Goal: Obtain resource: Obtain resource

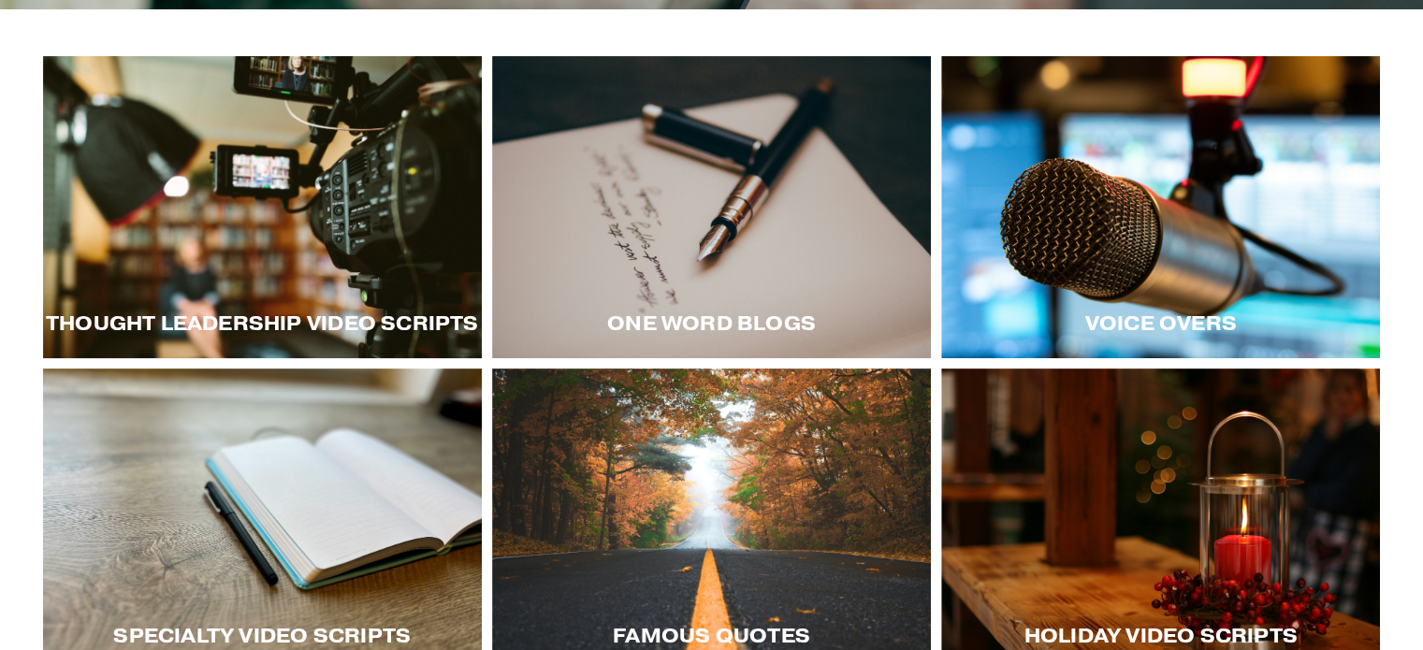
scroll to position [259, 0]
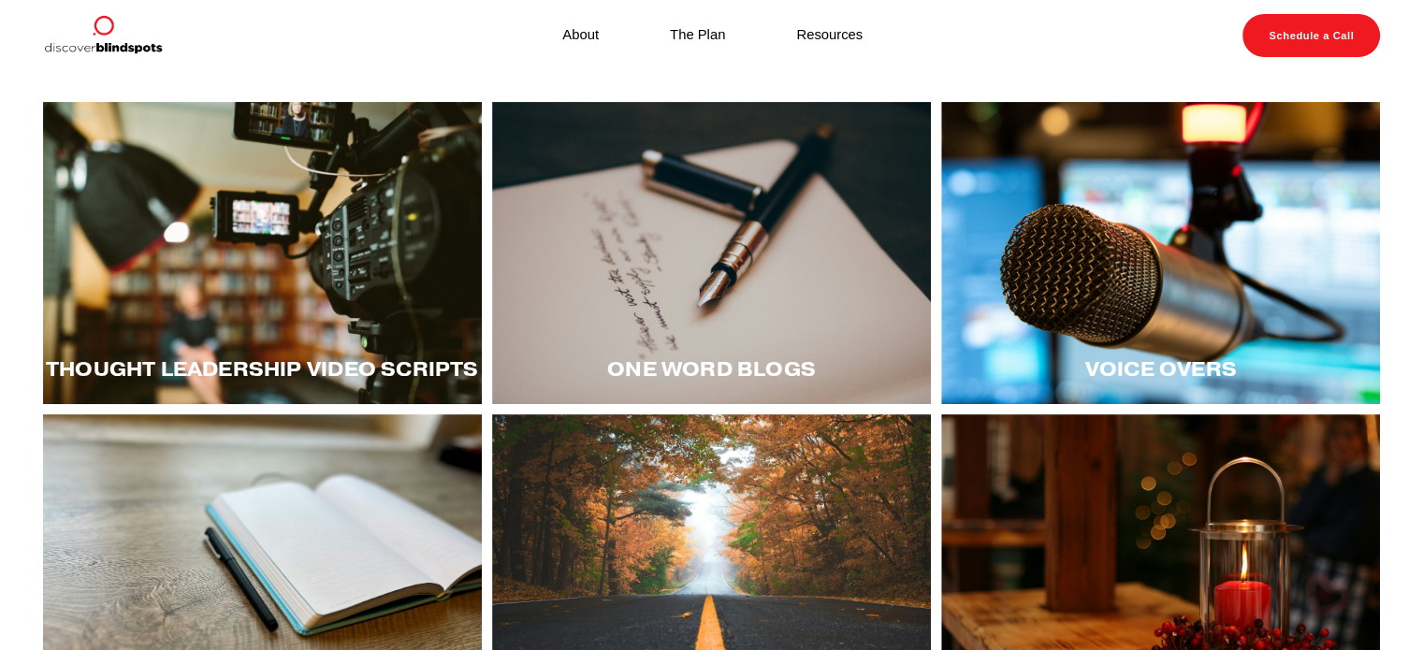
click at [185, 506] on div at bounding box center [262, 566] width 439 height 302
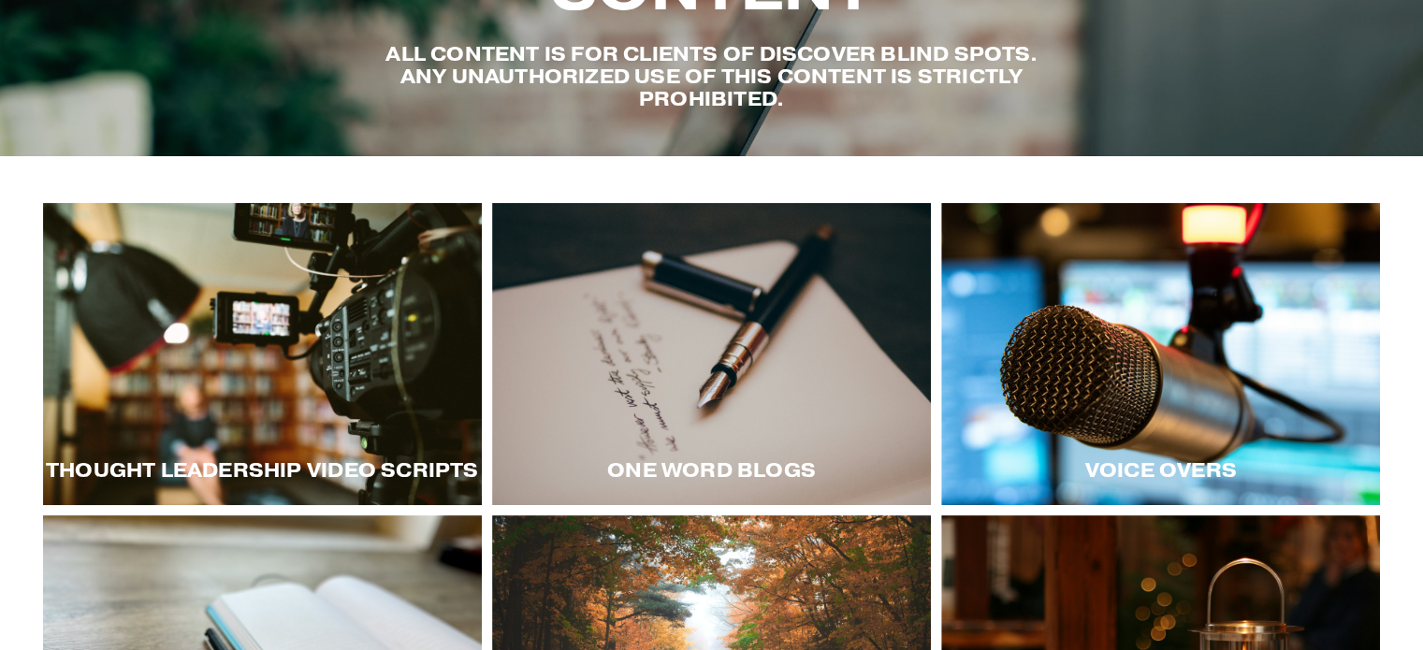
scroll to position [187, 0]
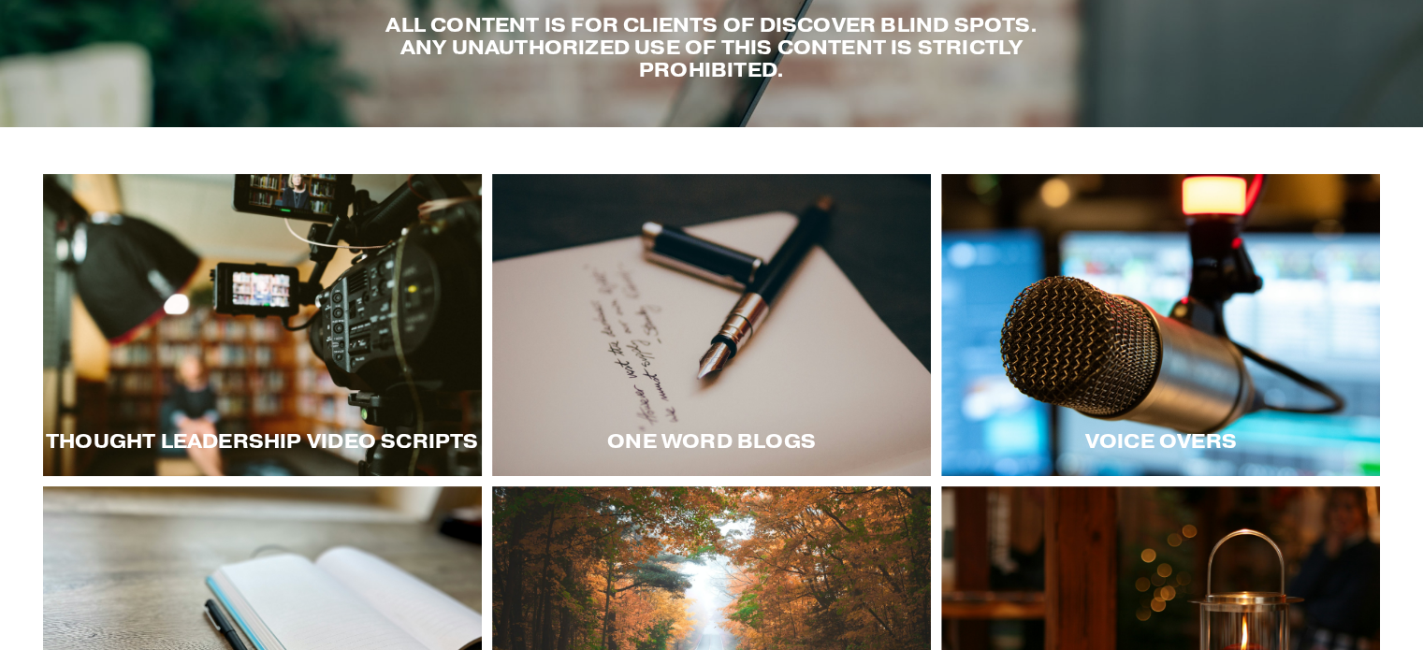
click at [318, 400] on div at bounding box center [262, 325] width 439 height 302
click at [1073, 328] on div at bounding box center [1160, 325] width 439 height 302
click at [1088, 400] on div at bounding box center [1160, 325] width 439 height 302
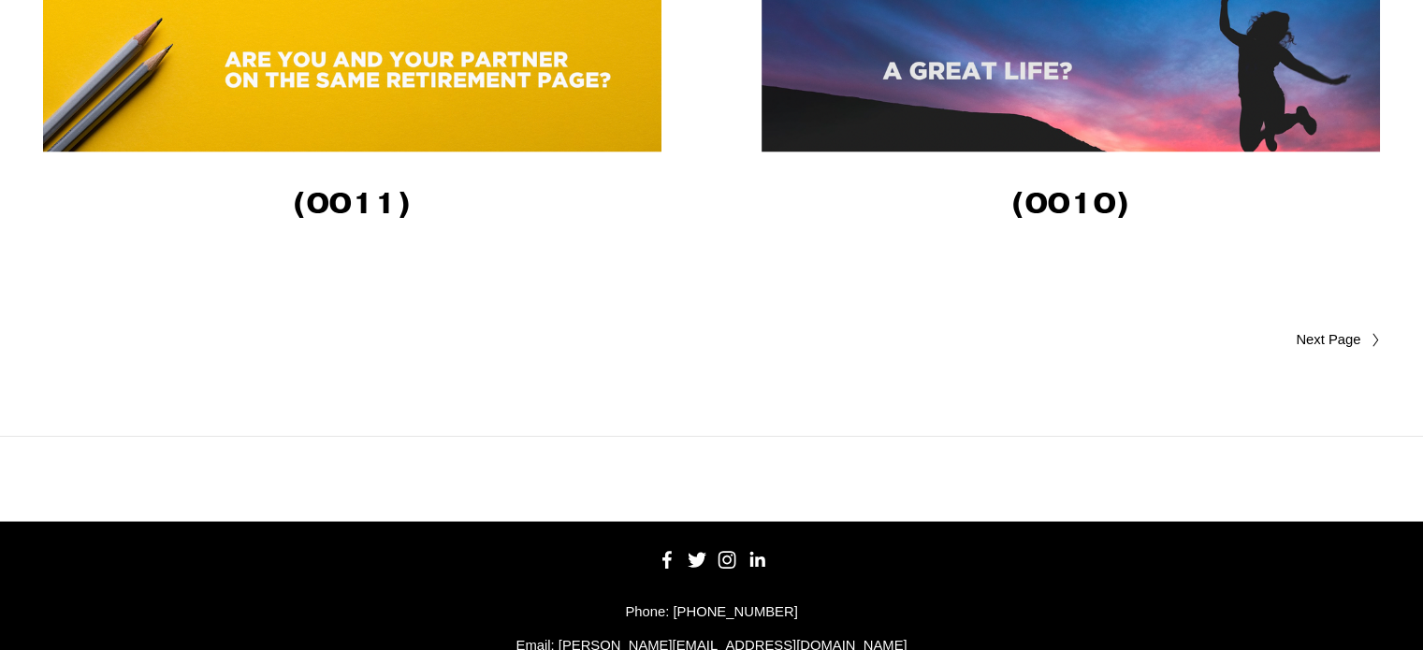
scroll to position [3845, 0]
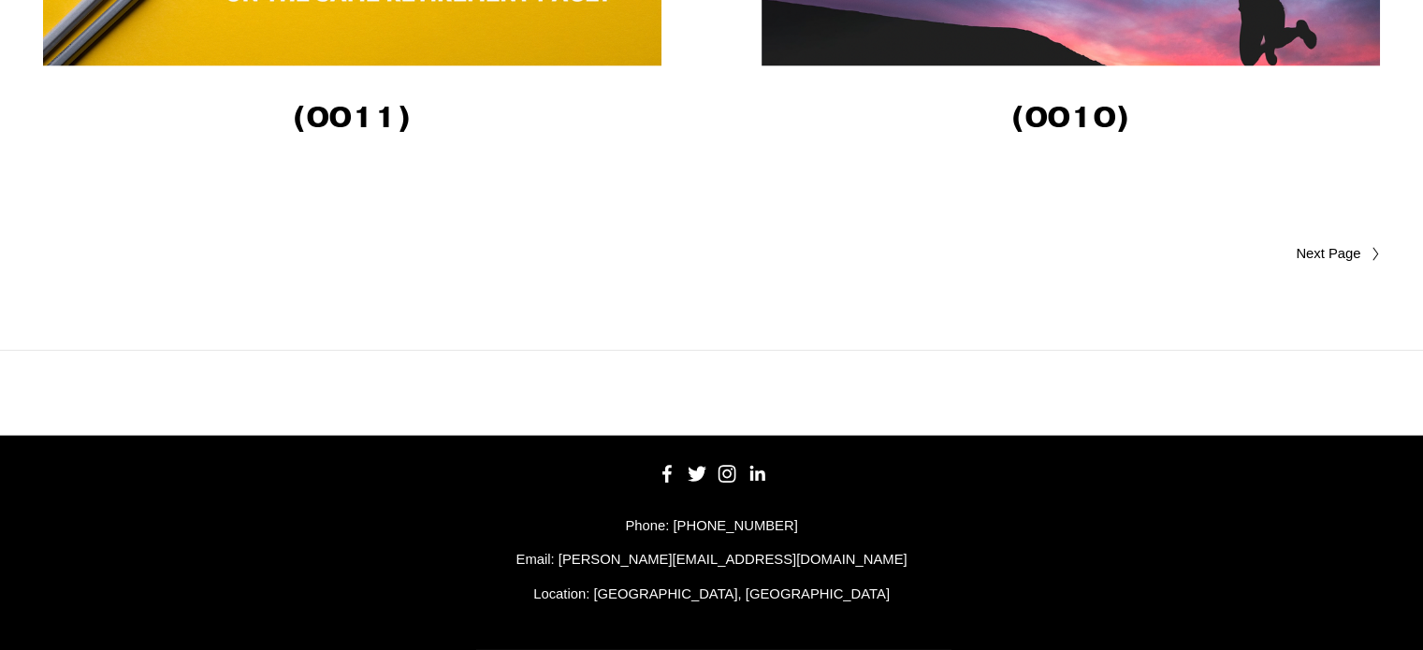
click at [1318, 245] on span "Older Posts" at bounding box center [1293, 254] width 138 height 22
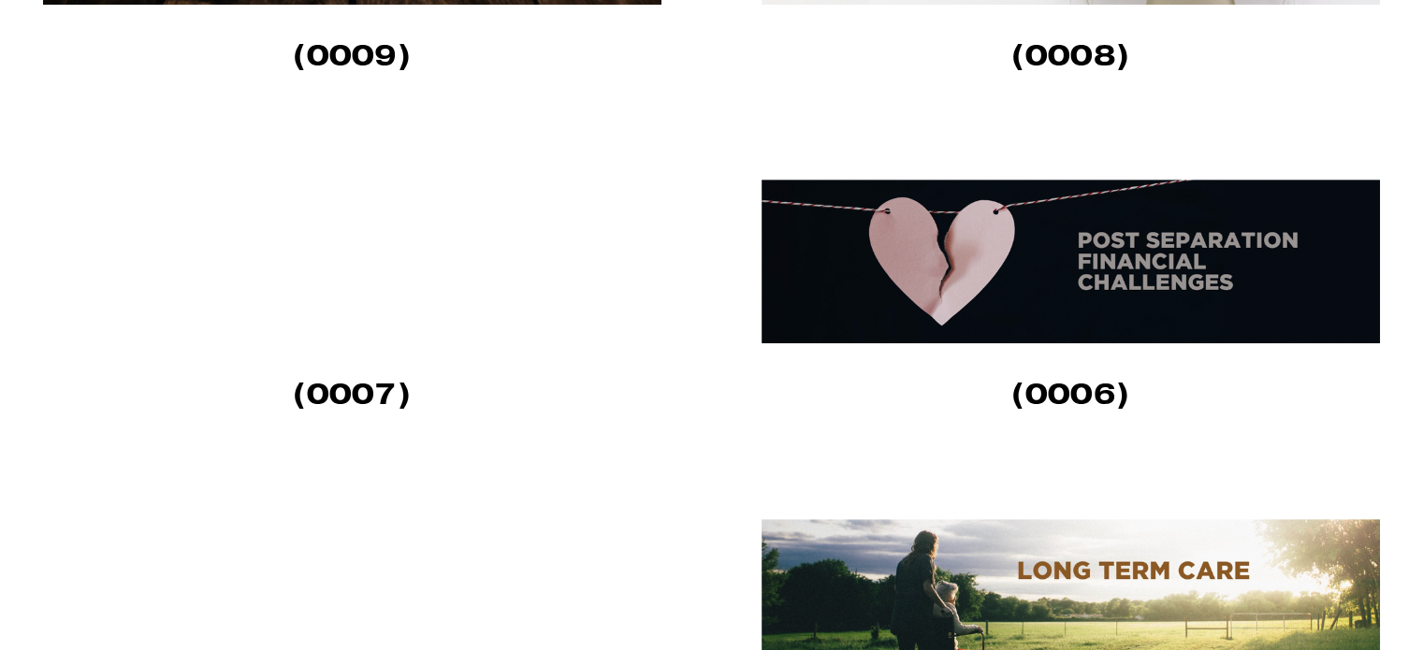
scroll to position [936, 0]
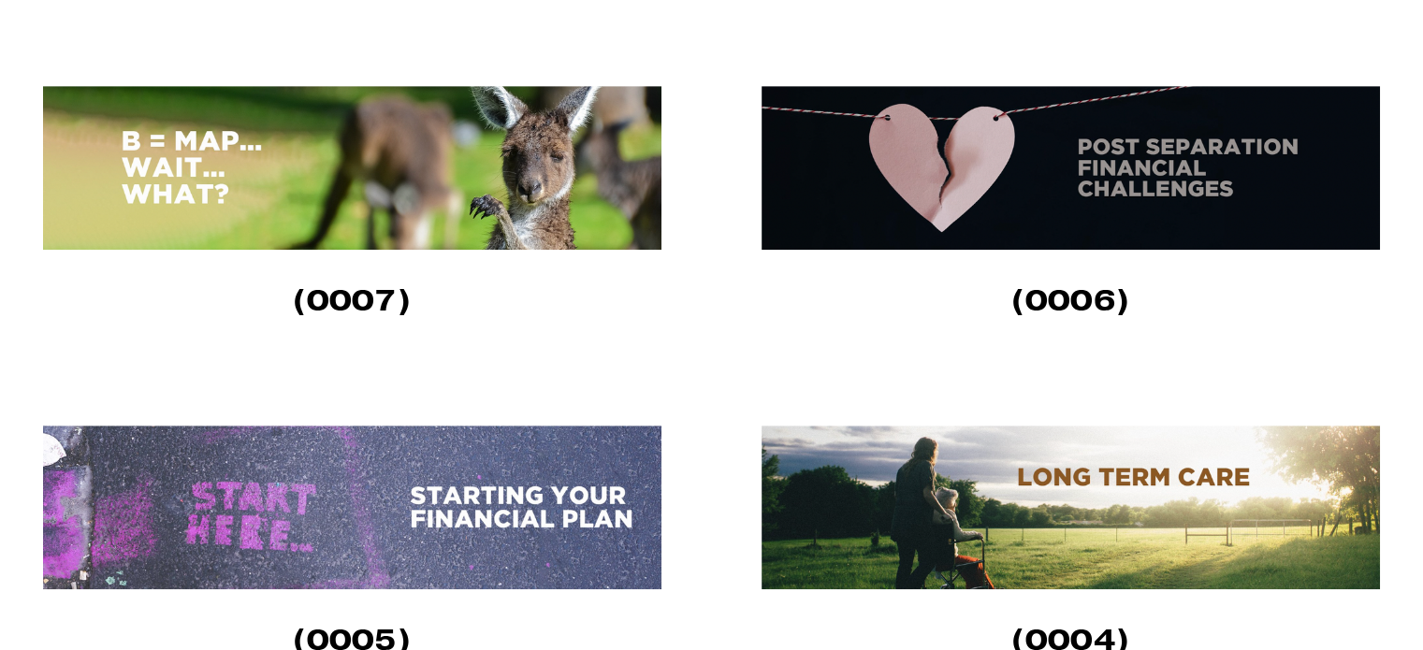
click at [1065, 195] on img at bounding box center [1071, 168] width 619 height 164
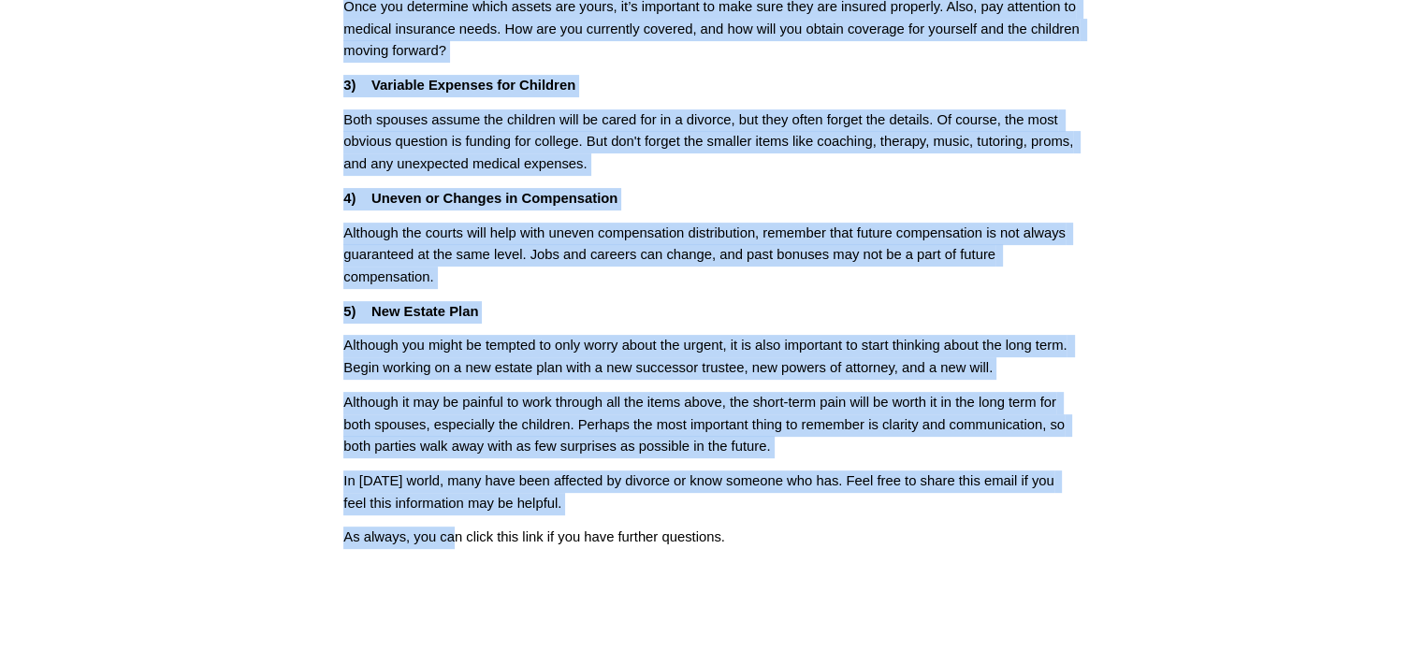
scroll to position [554, 0]
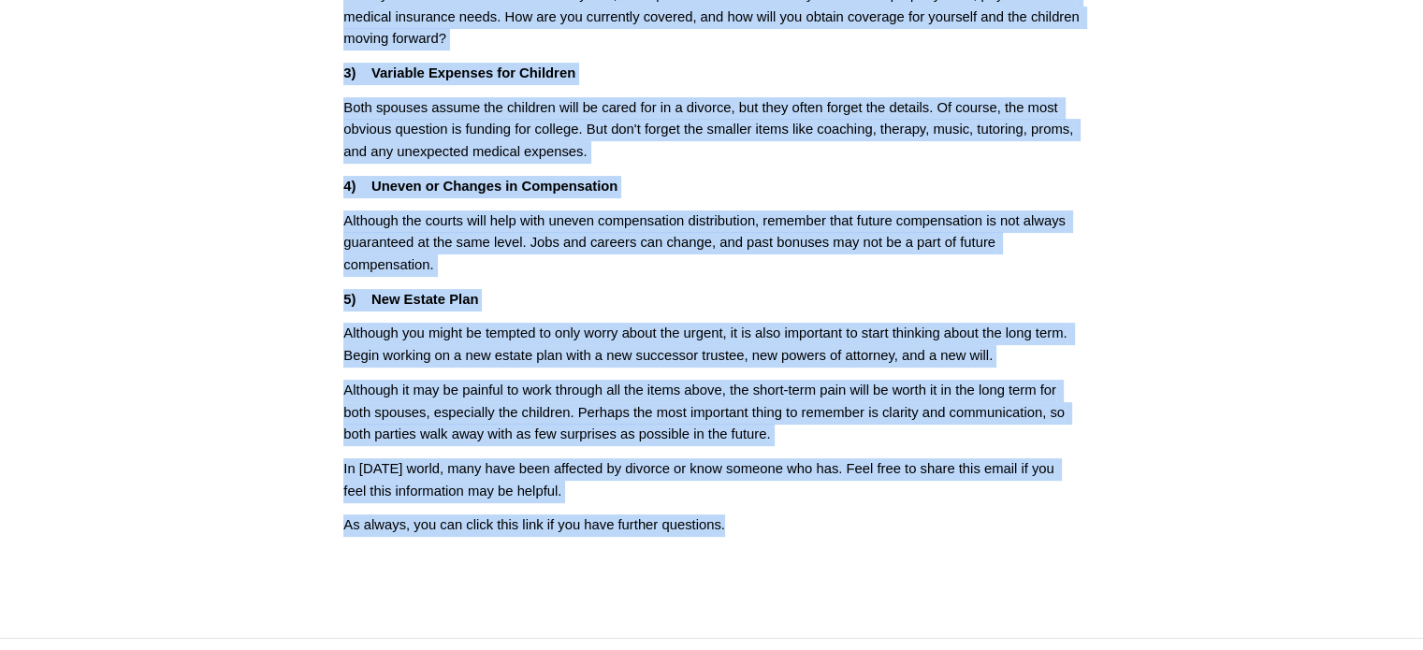
drag, startPoint x: 440, startPoint y: 129, endPoint x: 764, endPoint y: 537, distance: 520.9
click at [764, 537] on div "[DATE] Written By [PERSON_NAME] Post Separation Financial Challenges (006) Unde…" at bounding box center [711, 57] width 736 height 992
copy div "Post Separation Financial Challenges (006) Under normal circumstances, financia…"
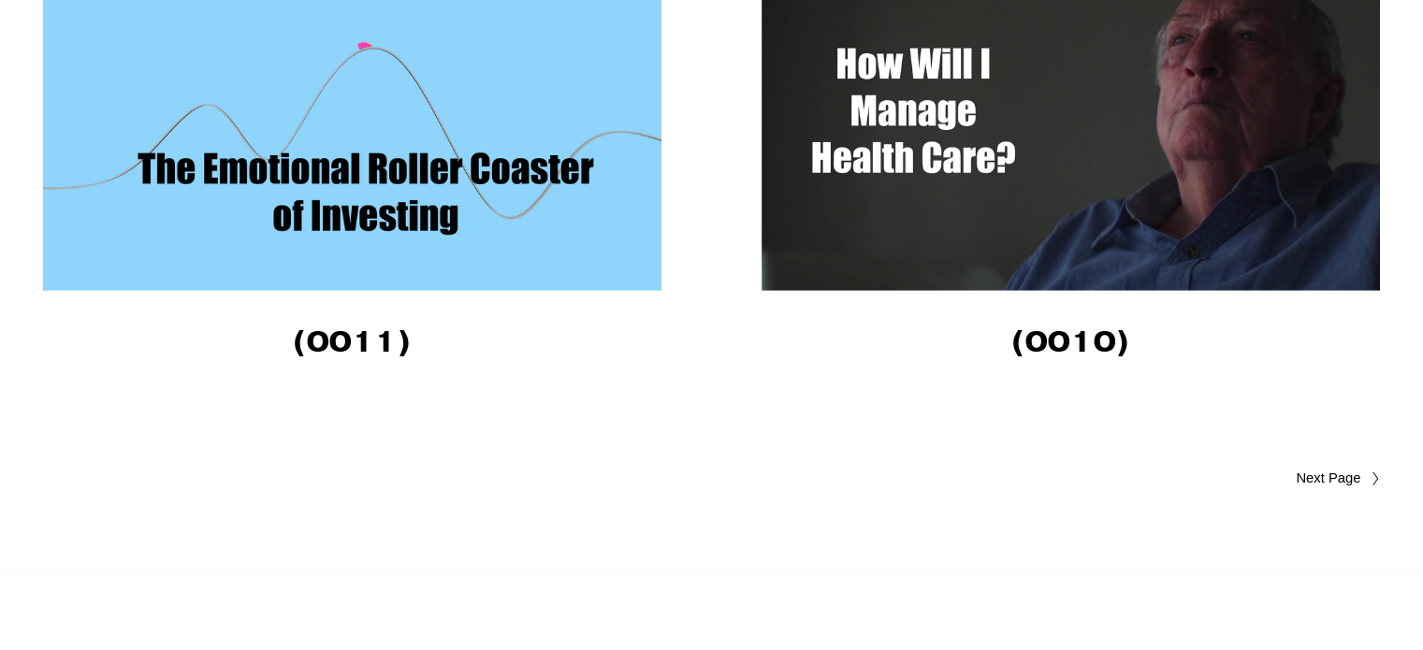
scroll to position [5532, 0]
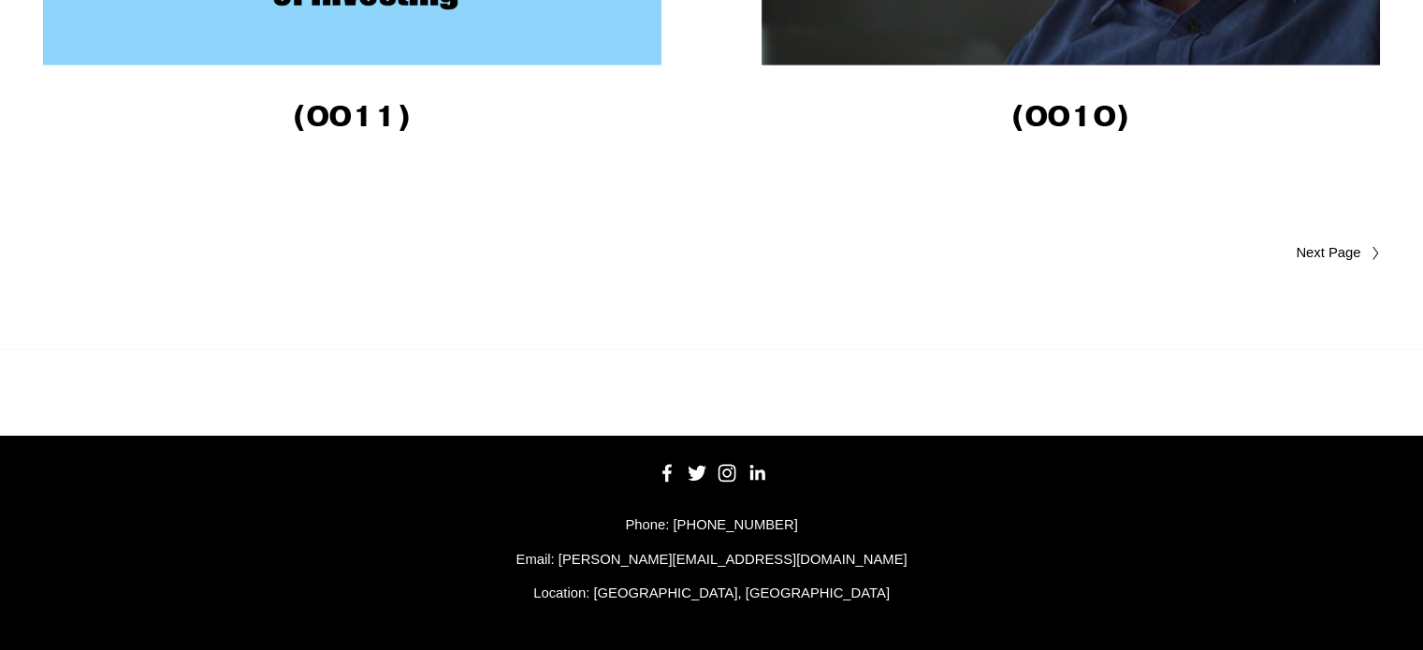
click at [1335, 254] on span "Older Posts" at bounding box center [1293, 253] width 138 height 22
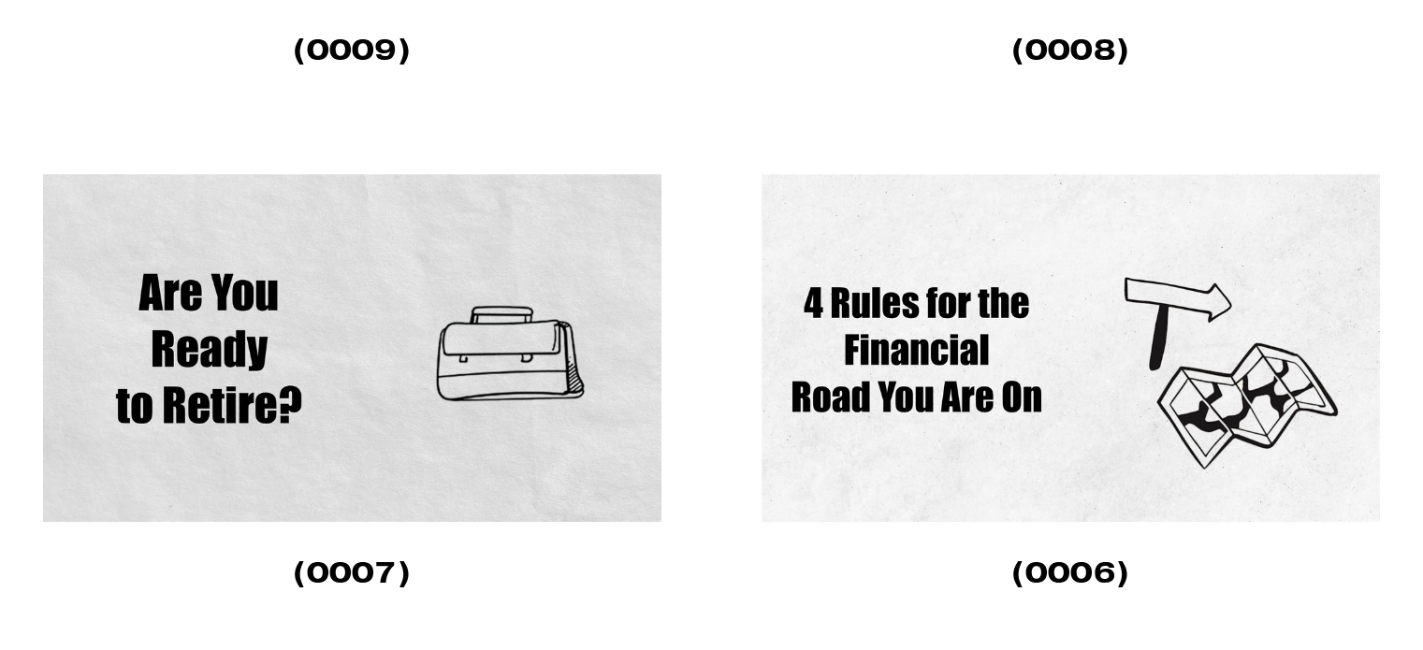
scroll to position [936, 0]
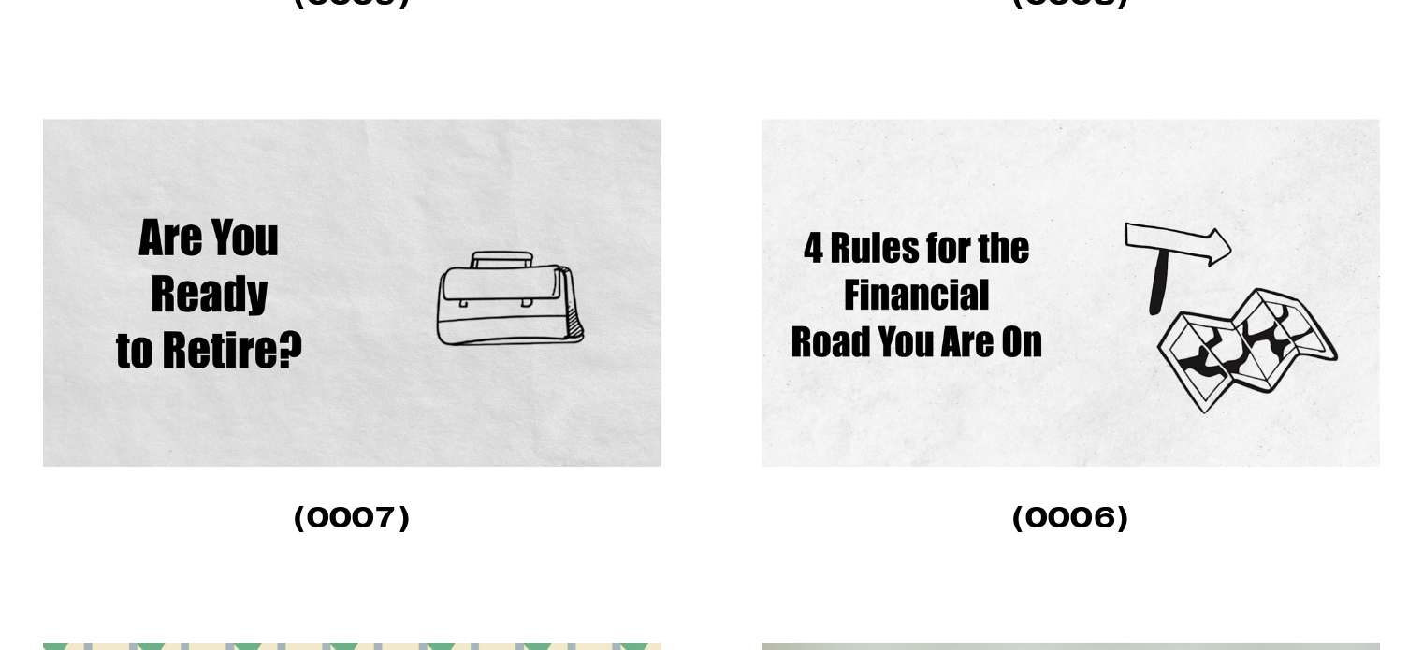
click at [958, 276] on img at bounding box center [1071, 293] width 619 height 348
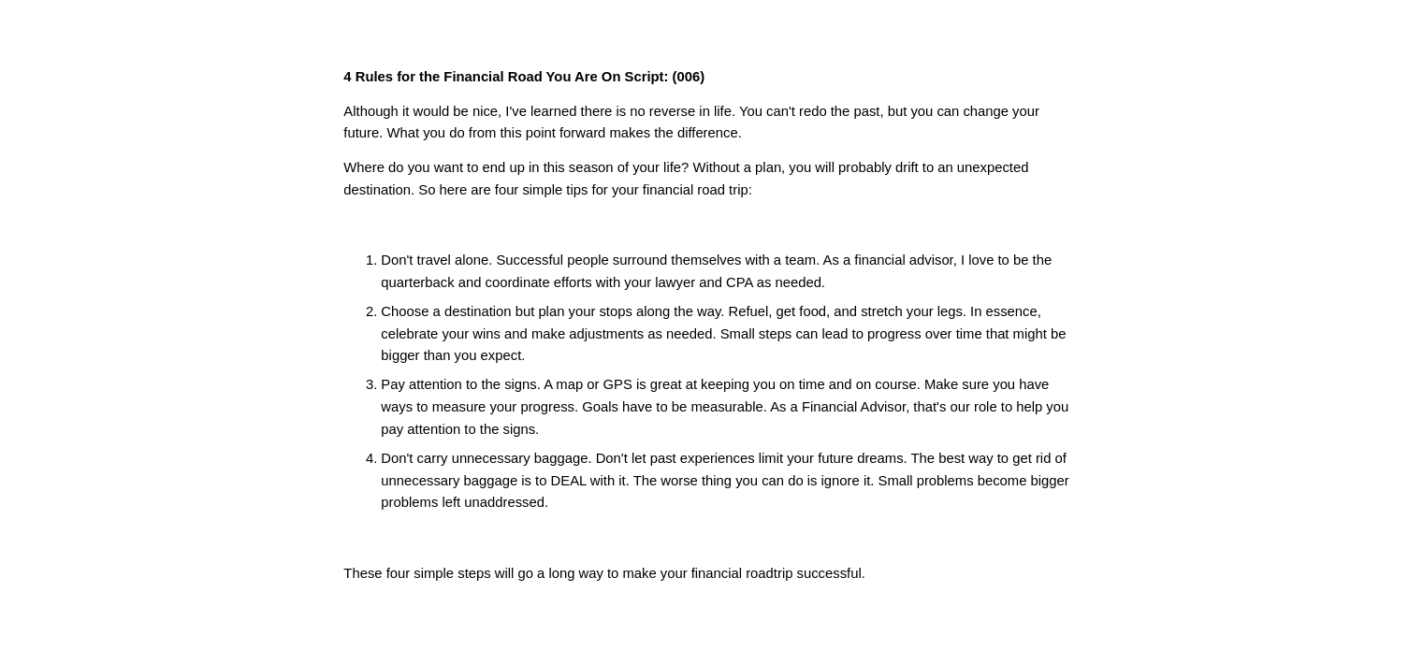
scroll to position [562, 0]
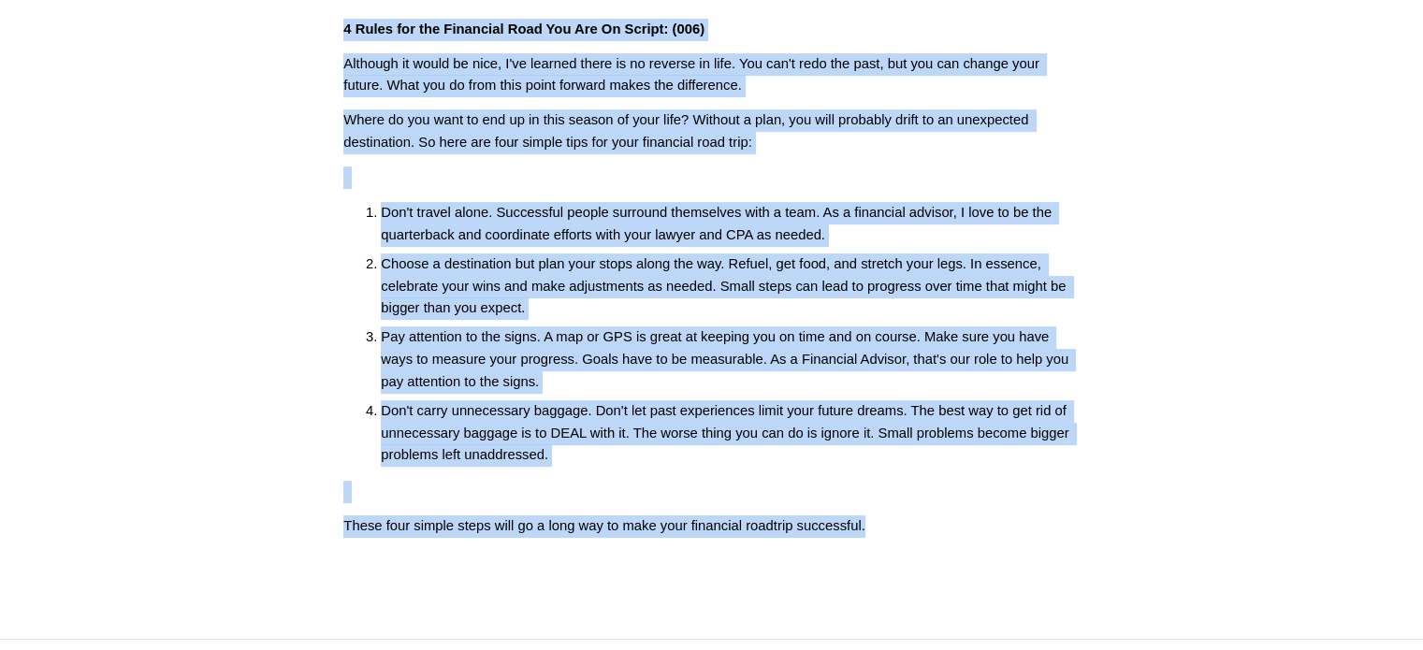
drag, startPoint x: 343, startPoint y: 29, endPoint x: 883, endPoint y: 528, distance: 735.1
click at [883, 528] on div "4 Rules for the Financial Road You Are On Script: (006) Although it would be ni…" at bounding box center [711, 278] width 736 height 519
copy div "4 Rules for the Financial Road You Are On Script: (006) Although it would be ni…"
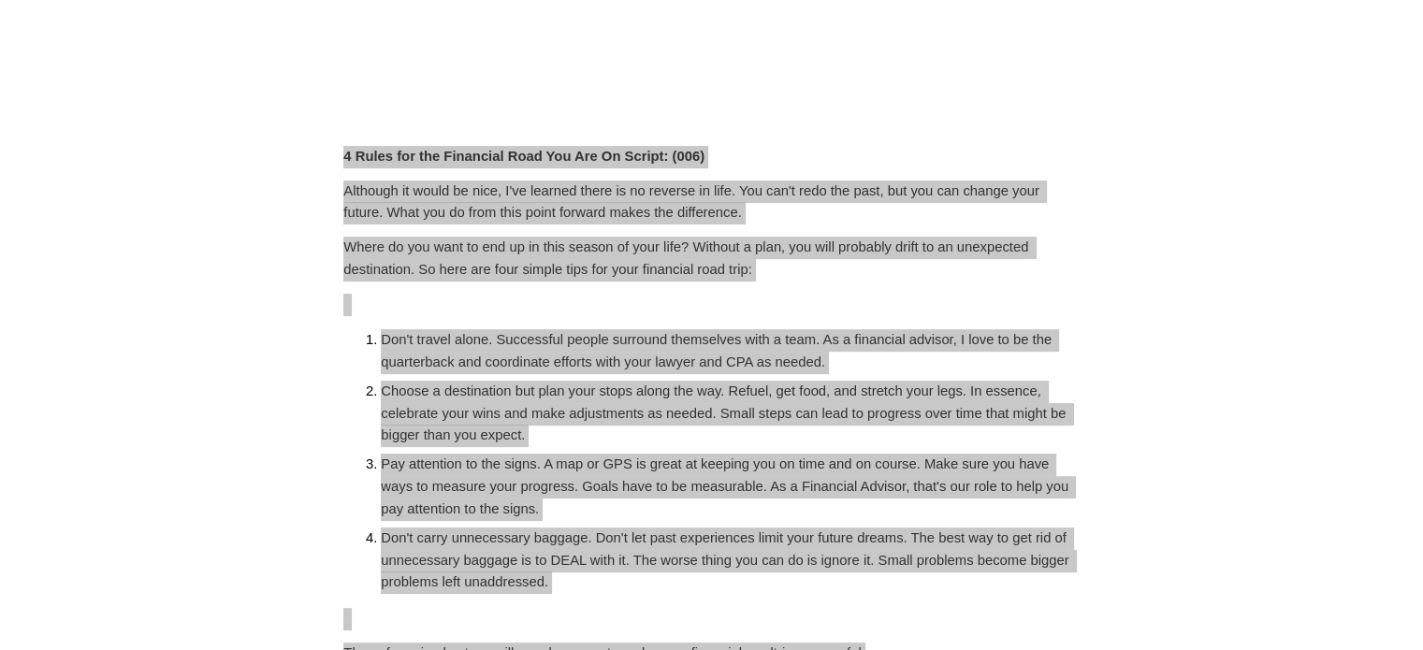
scroll to position [187, 0]
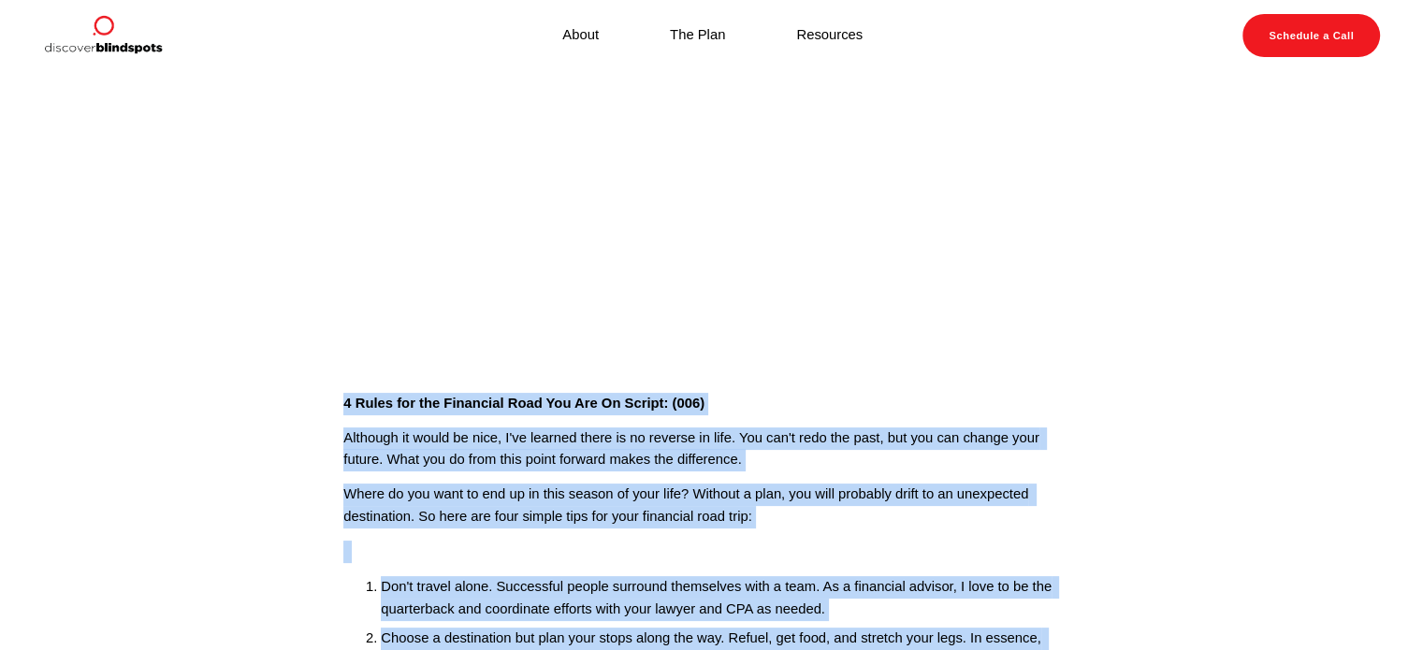
click at [298, 412] on article "Sep 13 Written By Fletcher Riddle 4 Rules for the Financial Road You Are On Scr…" at bounding box center [711, 449] width 1423 height 1128
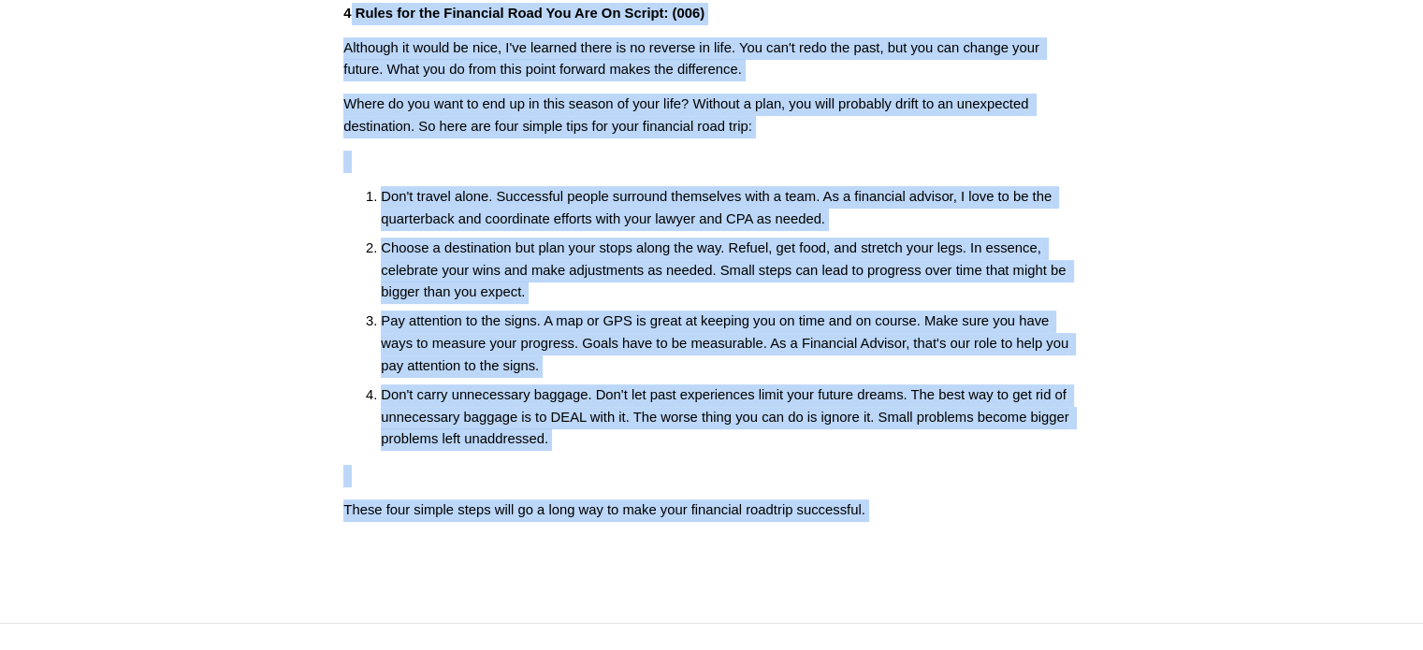
scroll to position [601, 0]
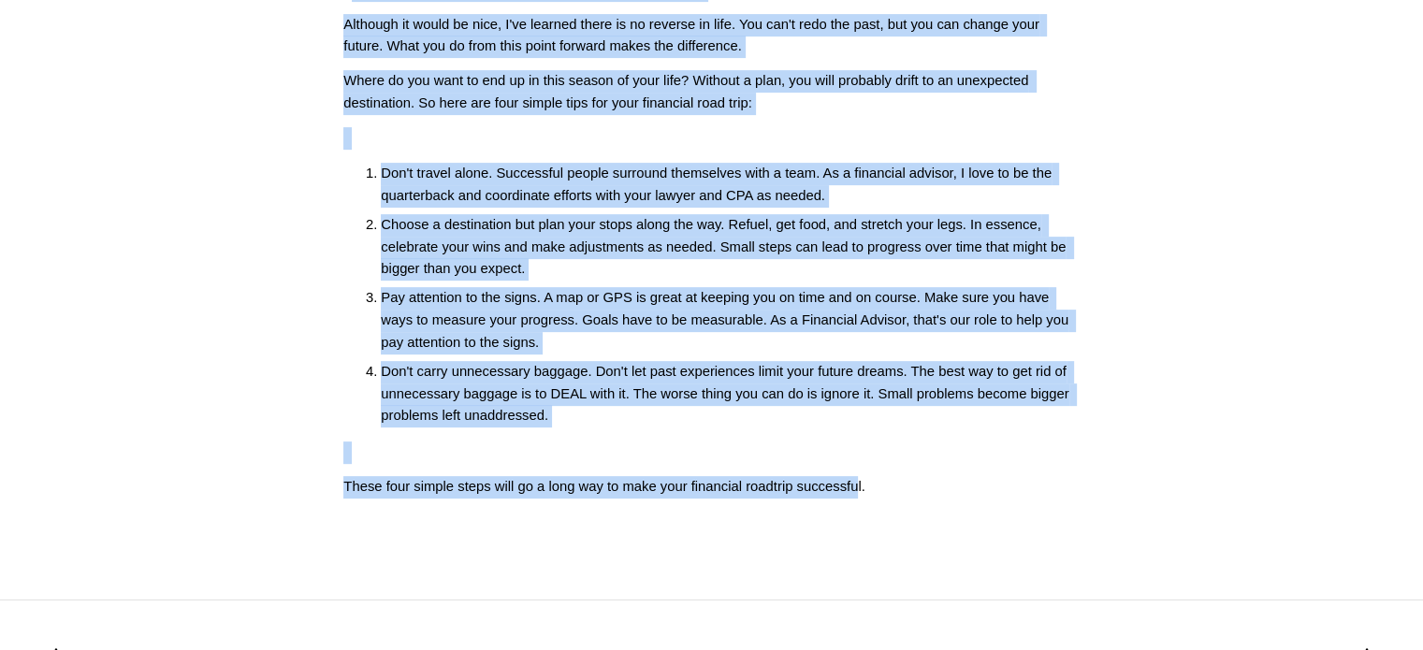
drag, startPoint x: 348, startPoint y: 401, endPoint x: 859, endPoint y: 472, distance: 515.8
click at [859, 472] on div "4 Rules for the Financial Road You Are On Script: (006) Although it would be ni…" at bounding box center [711, 238] width 736 height 519
copy div "Rules for the Financial Road You Are On Script: (006) Although it would be nice…"
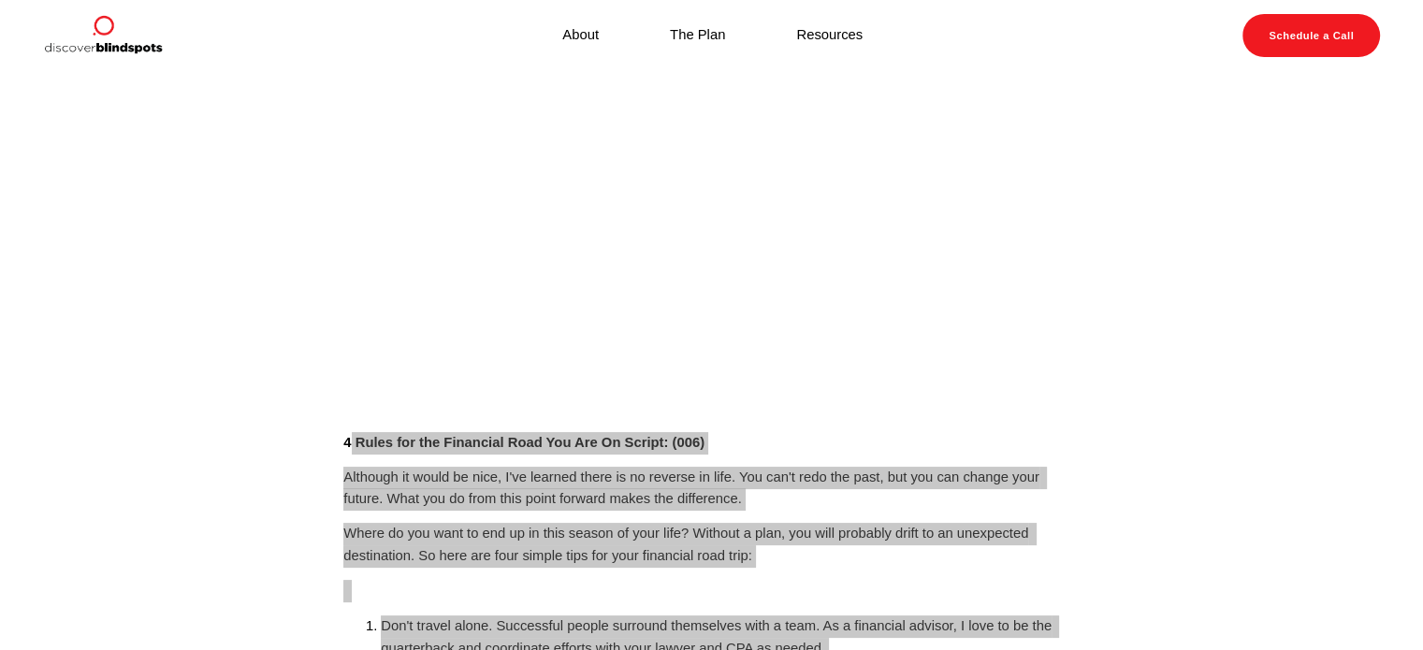
scroll to position [133, 0]
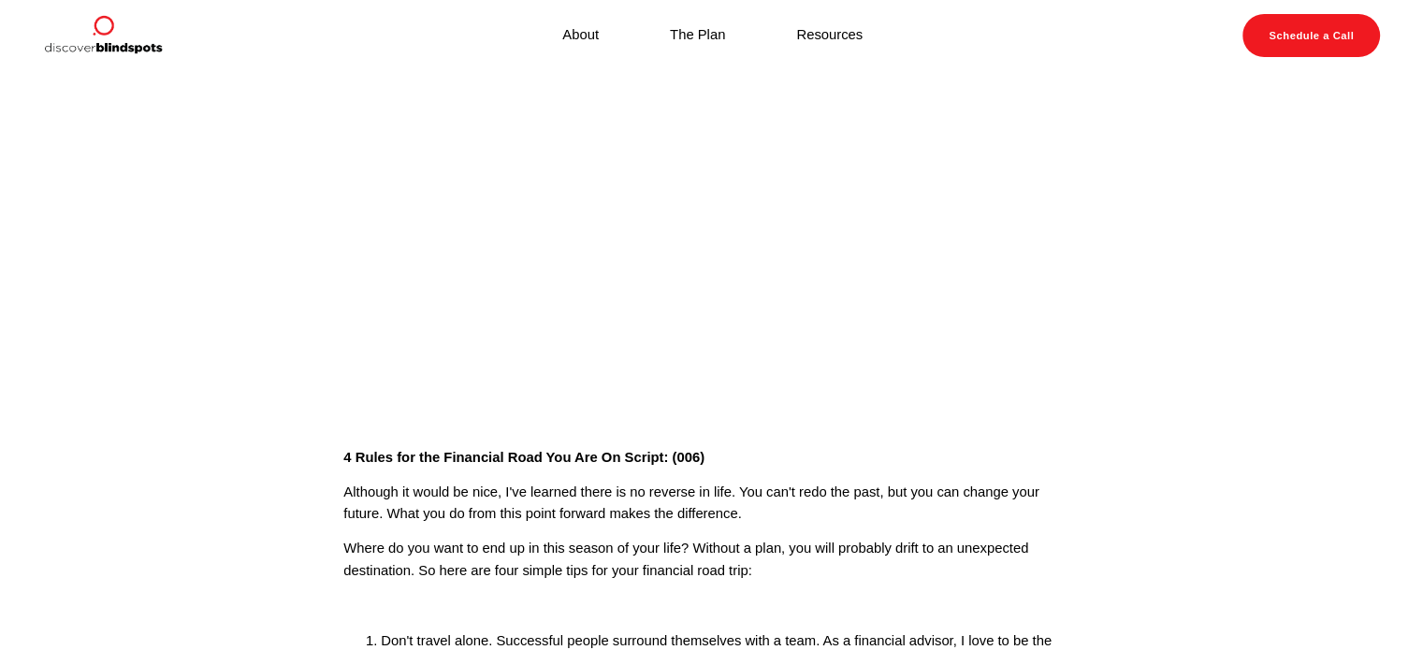
click at [344, 451] on strong "4 Rules for the Financial Road You Are On Script: (006)" at bounding box center [523, 457] width 361 height 15
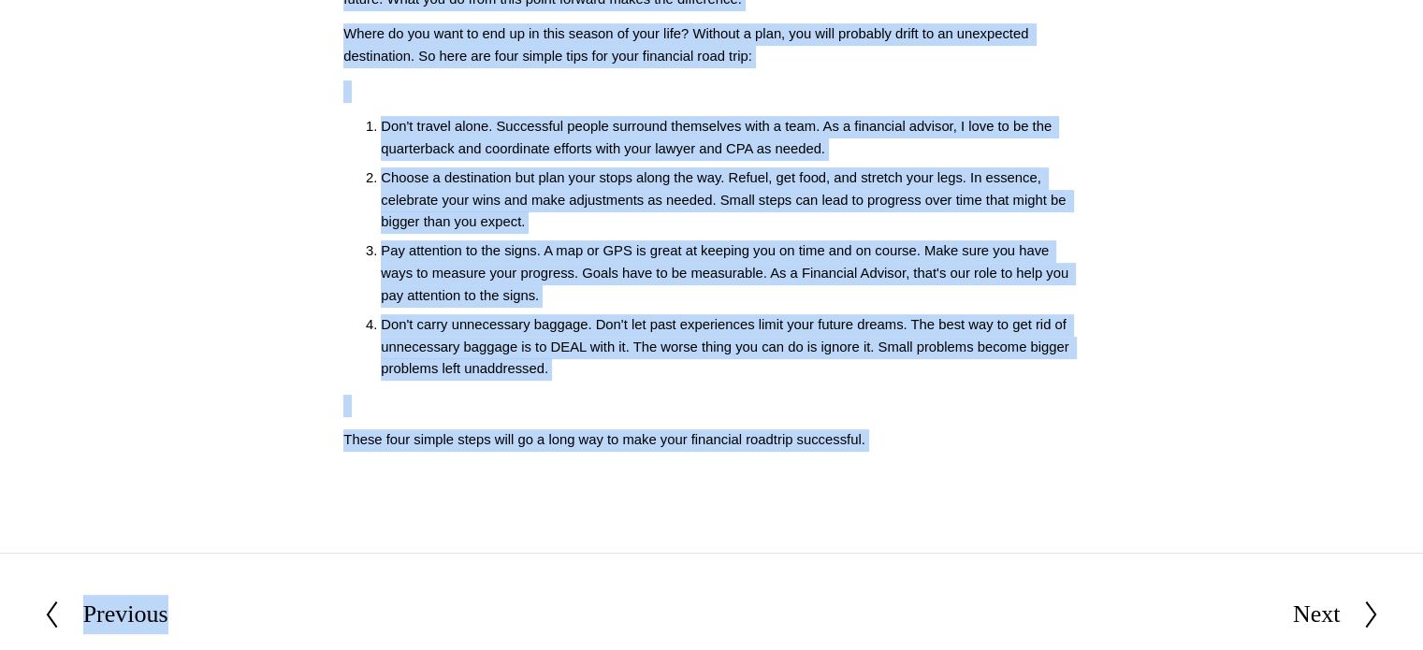
scroll to position [730, 0]
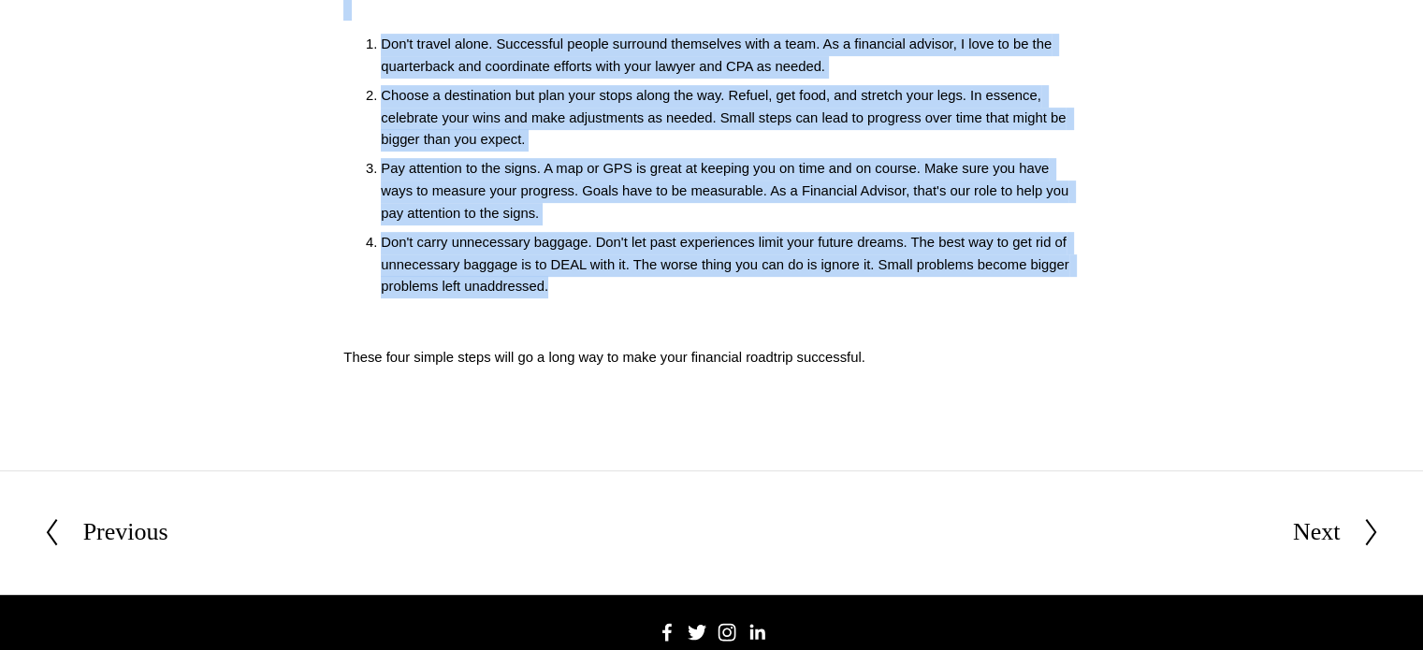
drag, startPoint x: 343, startPoint y: 459, endPoint x: 555, endPoint y: 288, distance: 272.3
click at [555, 288] on div "4 Rules for the Financial Road You Are On Script: (006) Although it would be ni…" at bounding box center [711, 109] width 736 height 519
copy div "4 Rules for the Financial Road You Are On Script: (006) Although it would be ni…"
click at [455, 232] on p "Don't carry unnecessary baggage. Don't let past experiences limit your future d…" at bounding box center [730, 265] width 698 height 66
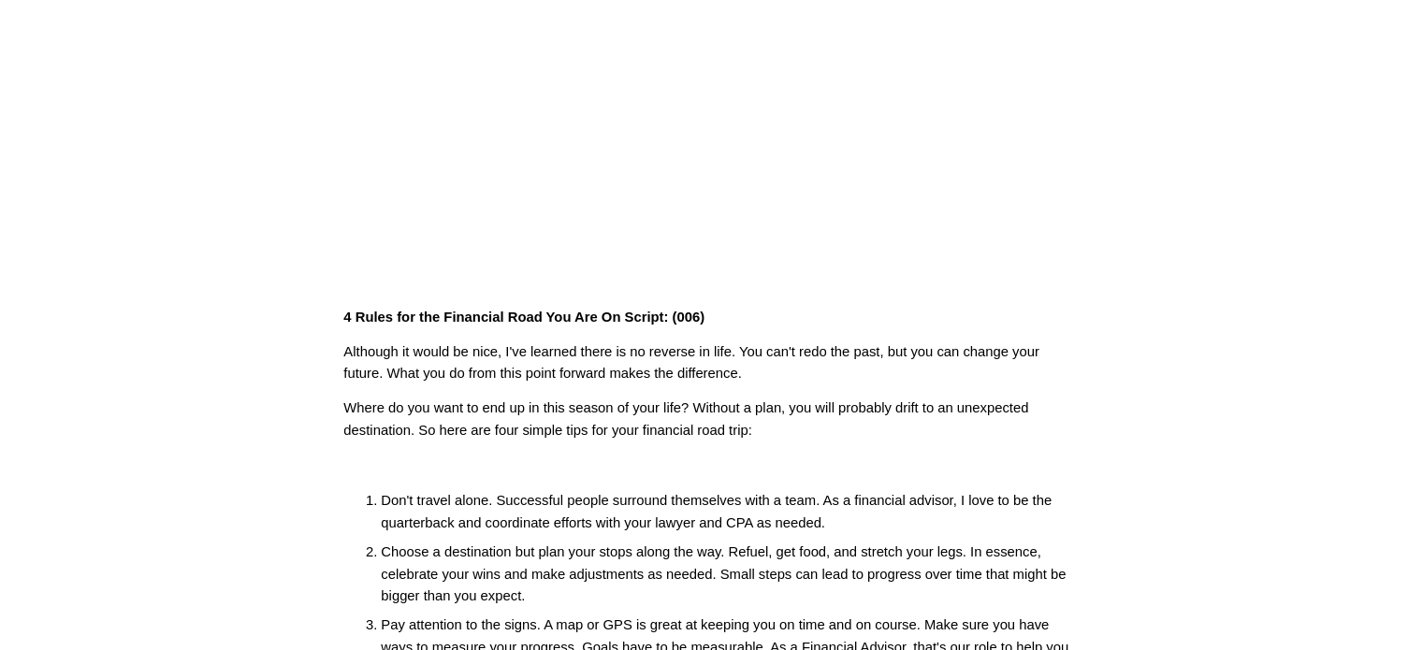
scroll to position [306, 0]
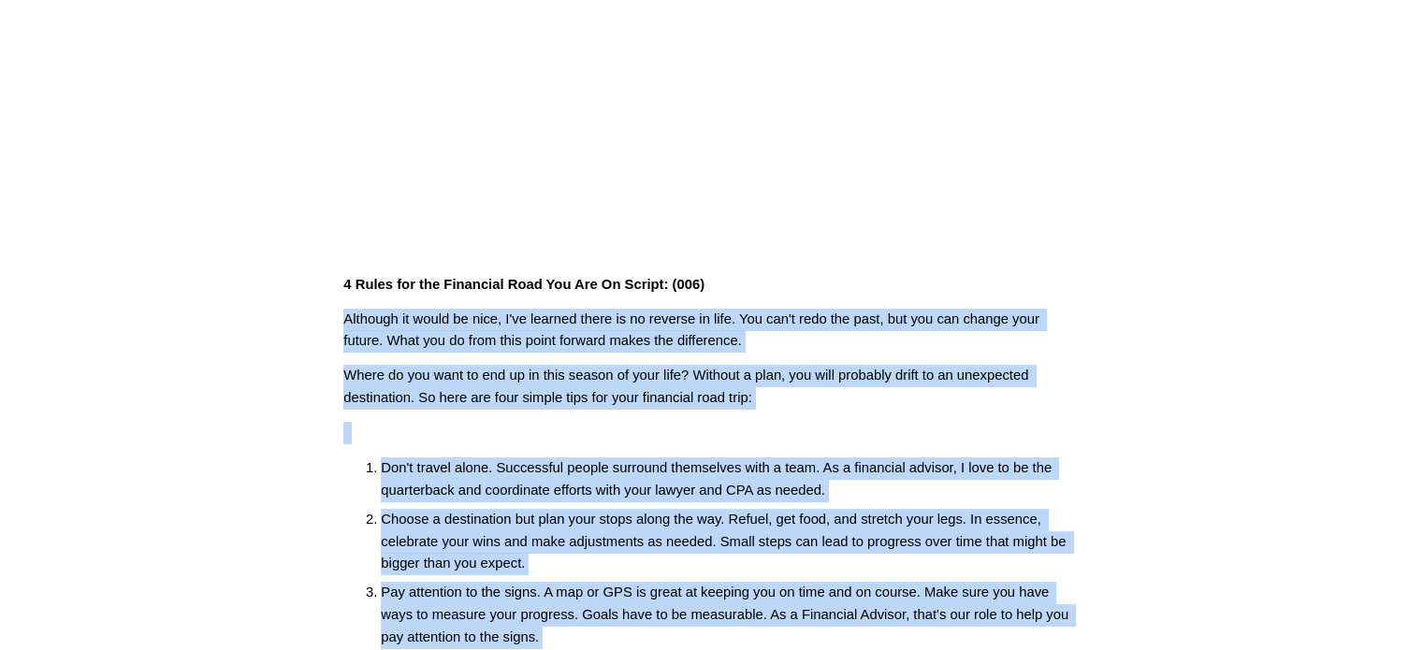
drag, startPoint x: 533, startPoint y: 276, endPoint x: 339, endPoint y: 321, distance: 199.8
click at [339, 321] on div "4 Rules for the Financial Road You Are On Script: (006) Although it would be ni…" at bounding box center [711, 533] width 767 height 551
copy div "Although it would be nice, I've learned there is no reverse in life. You can't …"
click at [372, 325] on p "Although it would be nice, I've learned there is no reverse in life. You can't …" at bounding box center [711, 331] width 736 height 44
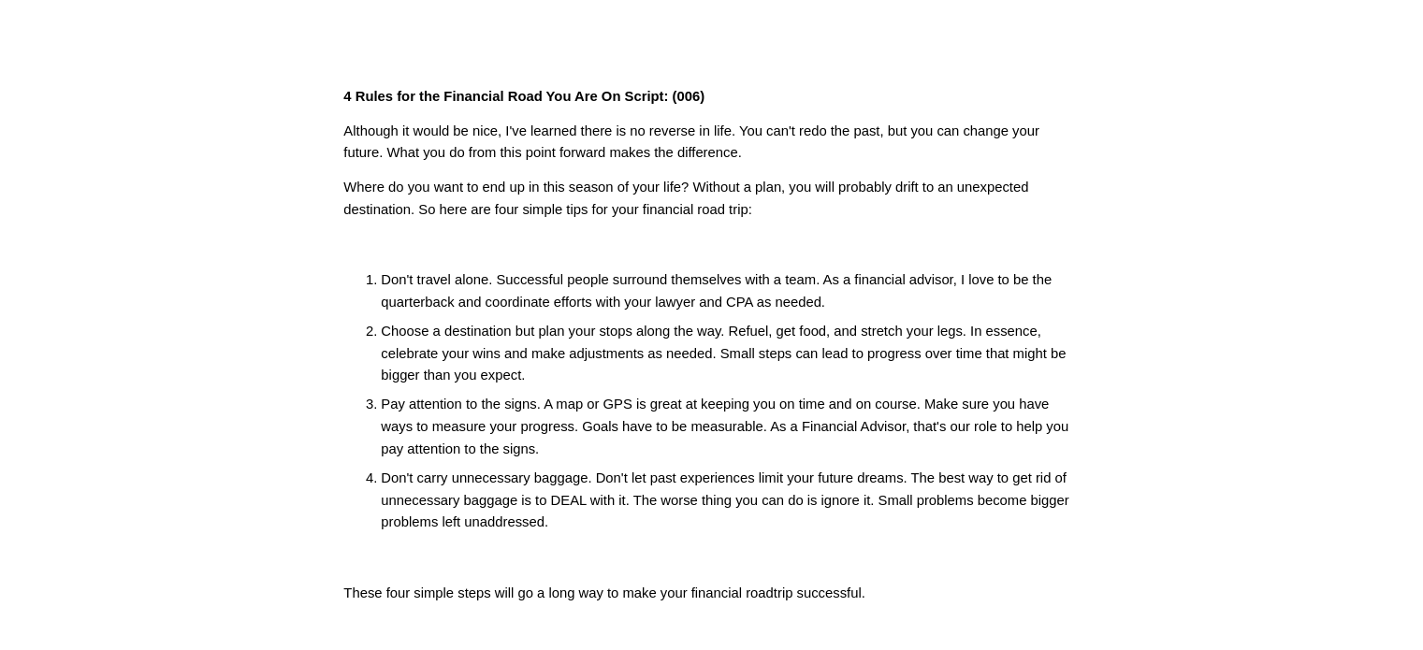
scroll to position [94, 0]
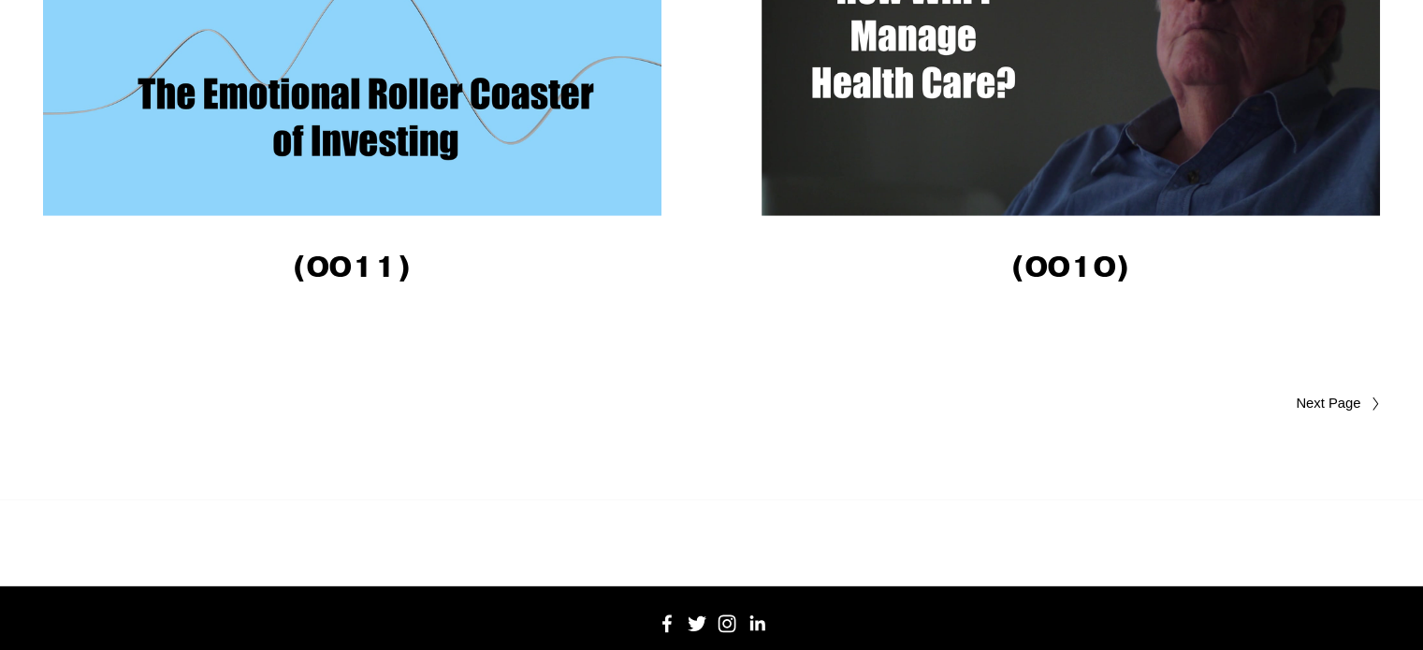
scroll to position [5532, 0]
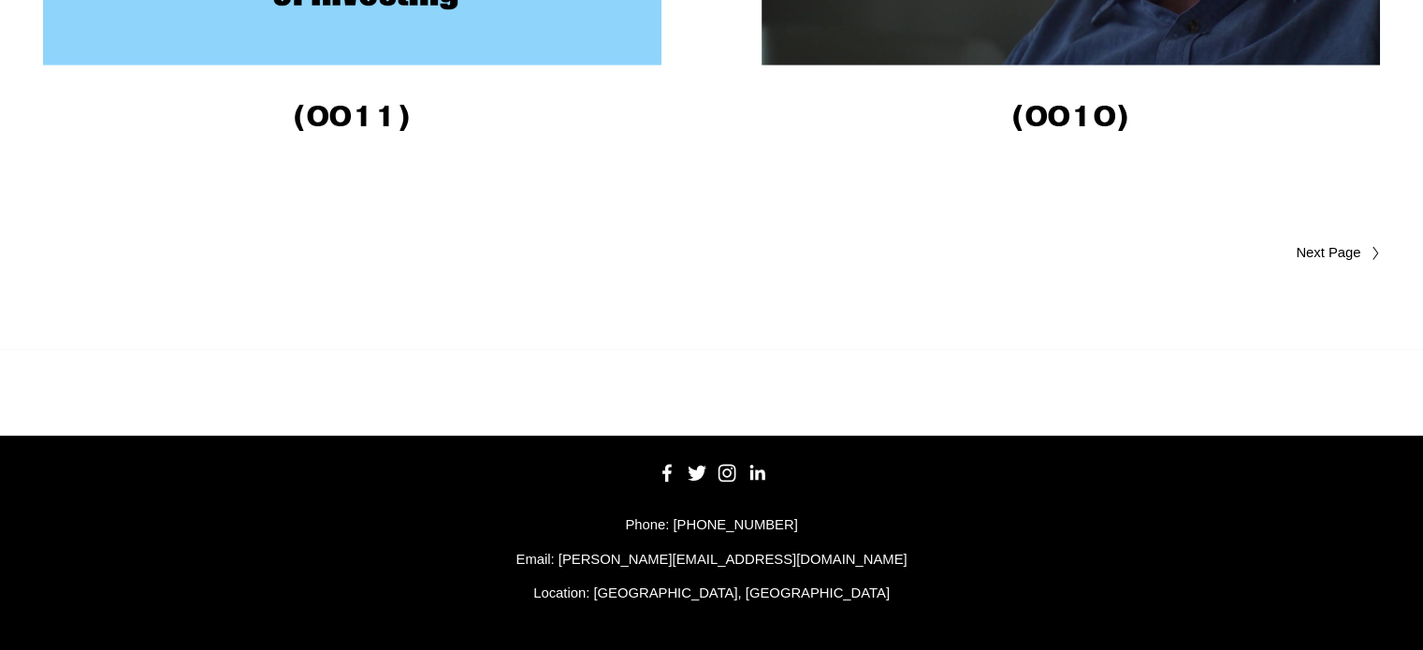
click at [1327, 257] on span "Older Posts" at bounding box center [1293, 253] width 138 height 22
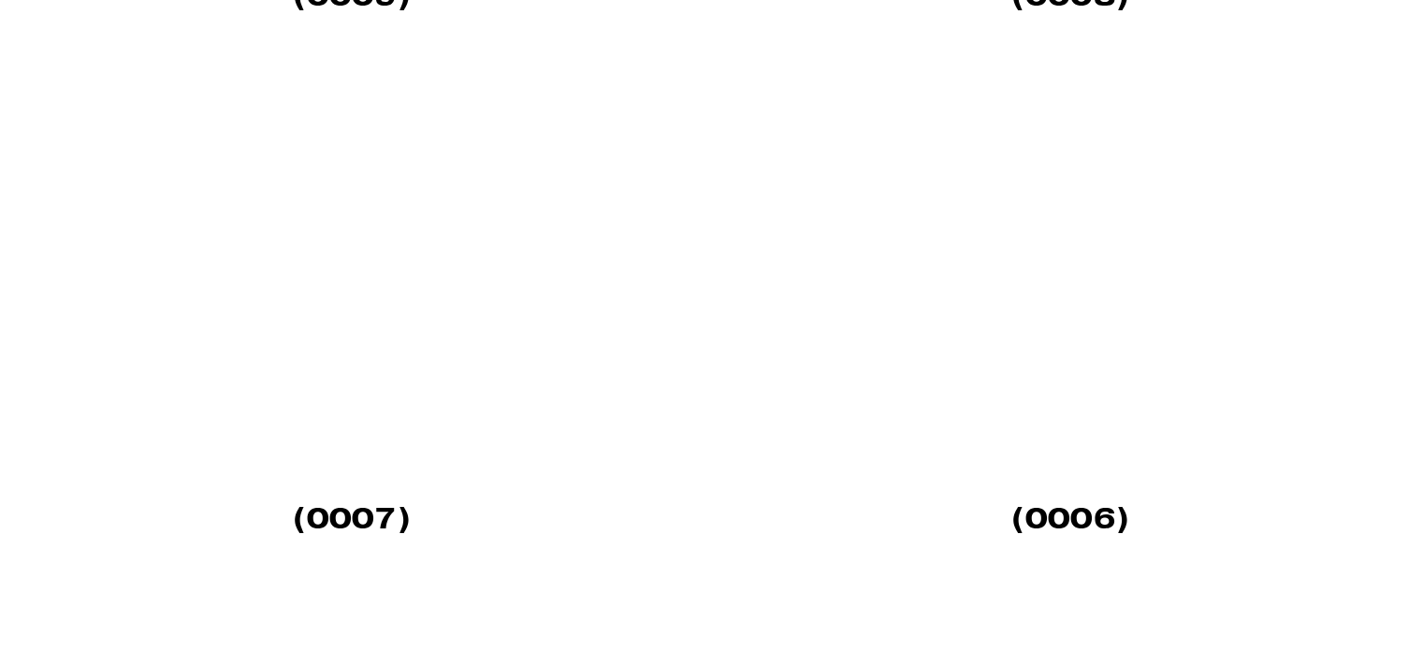
scroll to position [936, 0]
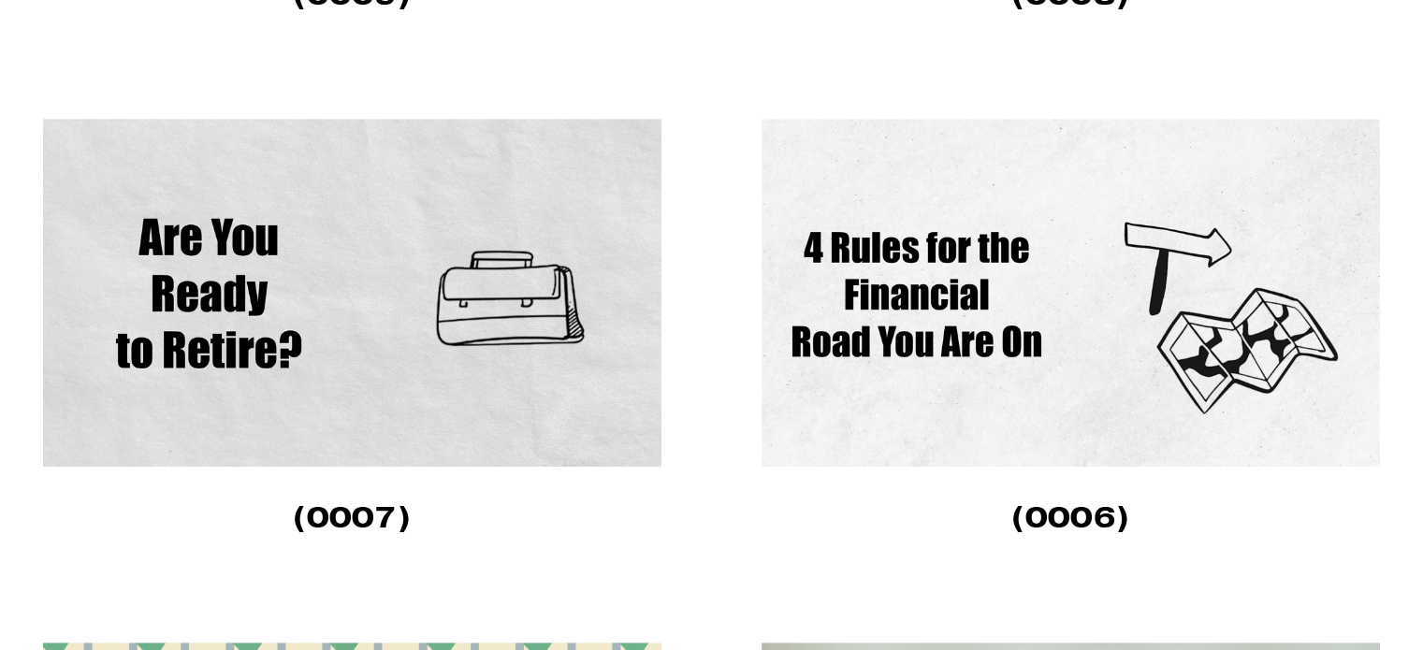
click at [977, 373] on img at bounding box center [1071, 293] width 619 height 348
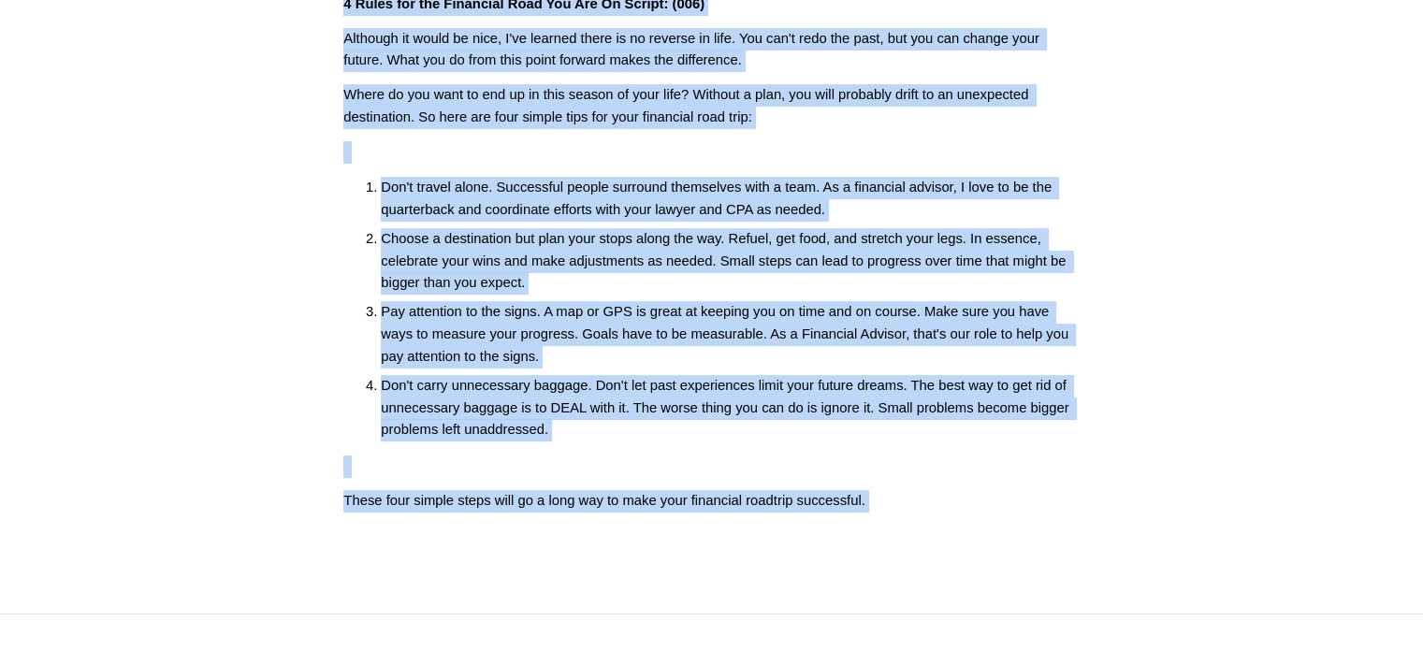
scroll to position [598, 0]
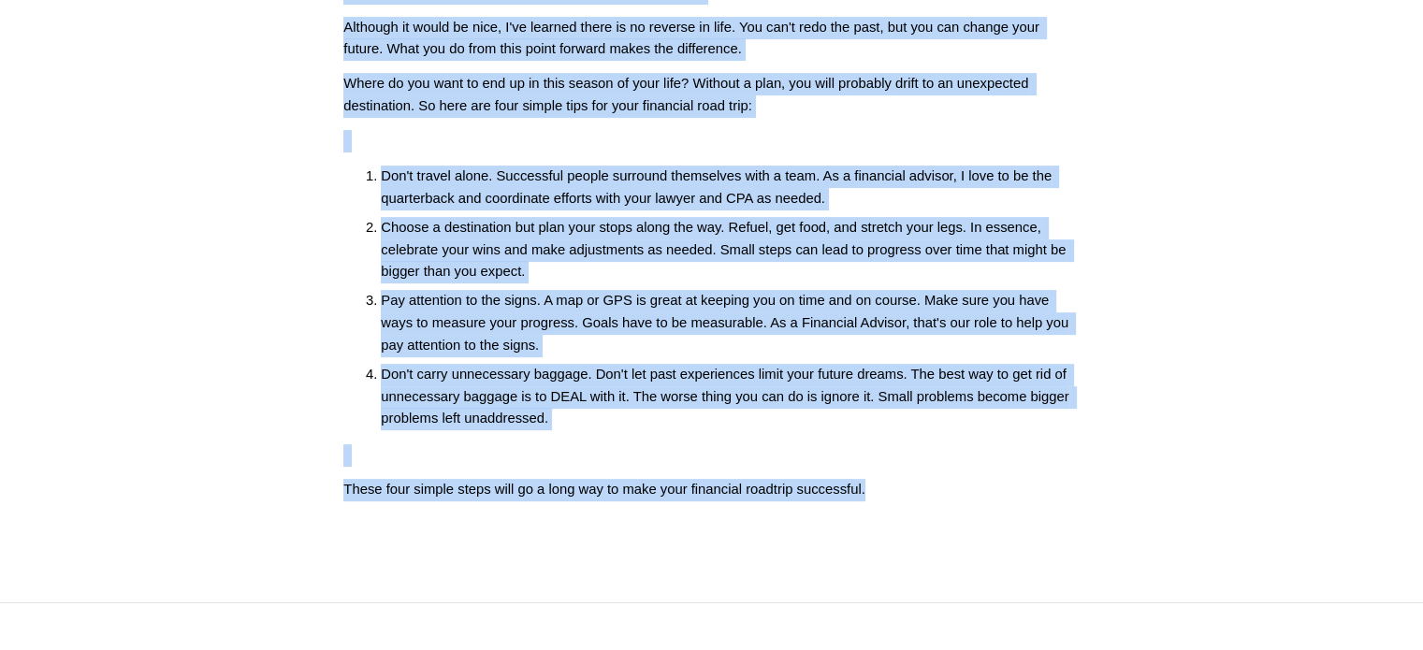
drag, startPoint x: 344, startPoint y: 594, endPoint x: 872, endPoint y: 502, distance: 535.9
click at [872, 502] on div "4 Rules for the Financial Road You Are On Script: (006) Although it would be ni…" at bounding box center [711, 241] width 767 height 551
copy div "4 Rules for the Financial Road You Are On Script: (006) Although it would be ni…"
